Goal: Download file/media

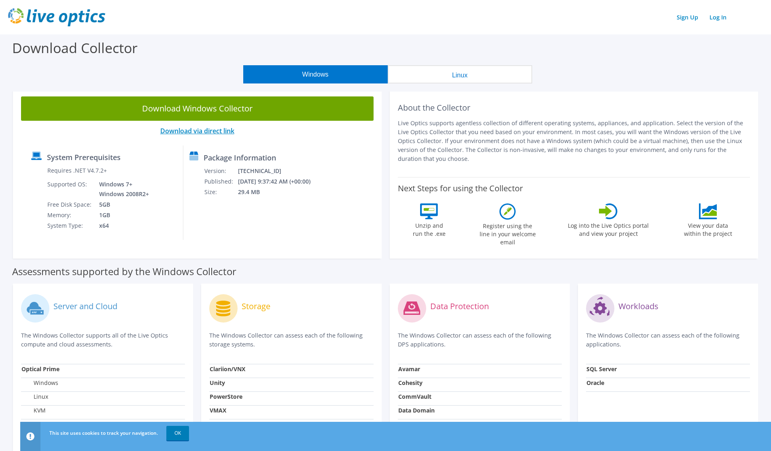
click at [178, 131] on link "Download via direct link" at bounding box center [197, 130] width 74 height 9
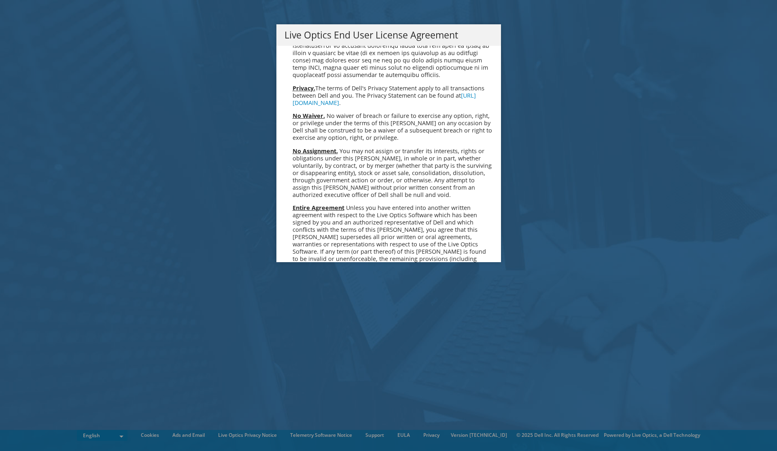
scroll to position [3062, 0]
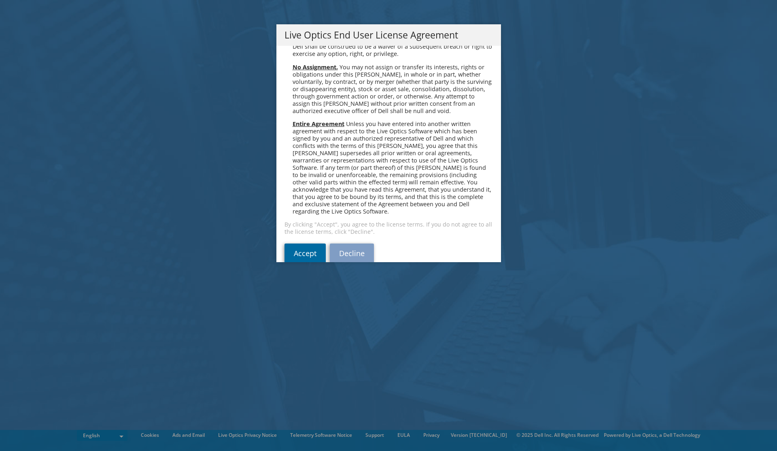
click at [315, 243] on link "Accept" at bounding box center [305, 252] width 41 height 19
